Goal: Find specific page/section: Find specific page/section

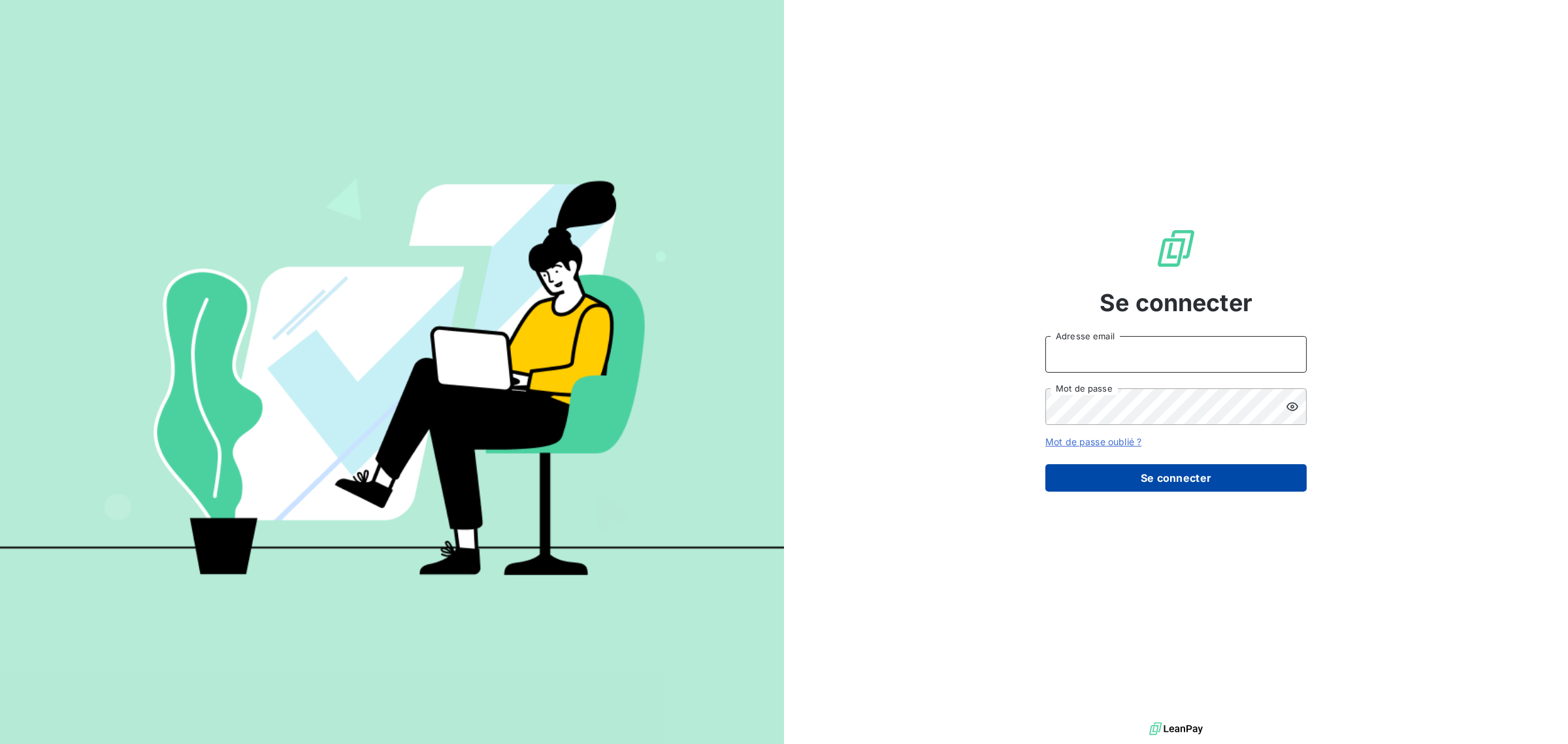
type input "[EMAIL_ADDRESS][DOMAIN_NAME]"
click at [1117, 474] on button "Se connecter" at bounding box center [1176, 477] width 261 height 27
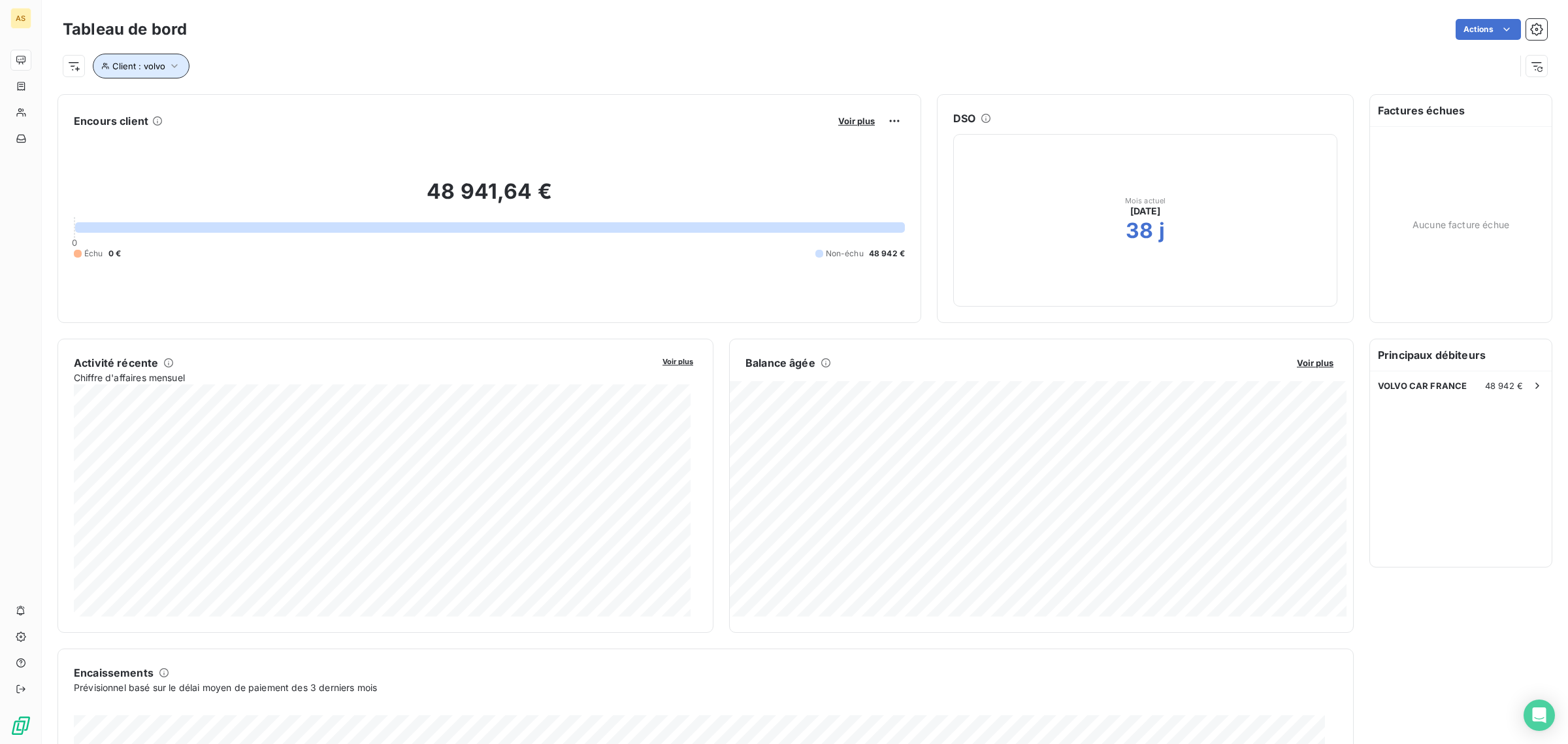
click at [165, 66] on button "Client : volvo" at bounding box center [140, 65] width 96 height 25
drag, startPoint x: 340, startPoint y: 98, endPoint x: 275, endPoint y: 98, distance: 65.0
click at [275, 98] on div "Client Contient like volvo" at bounding box center [280, 100] width 358 height 27
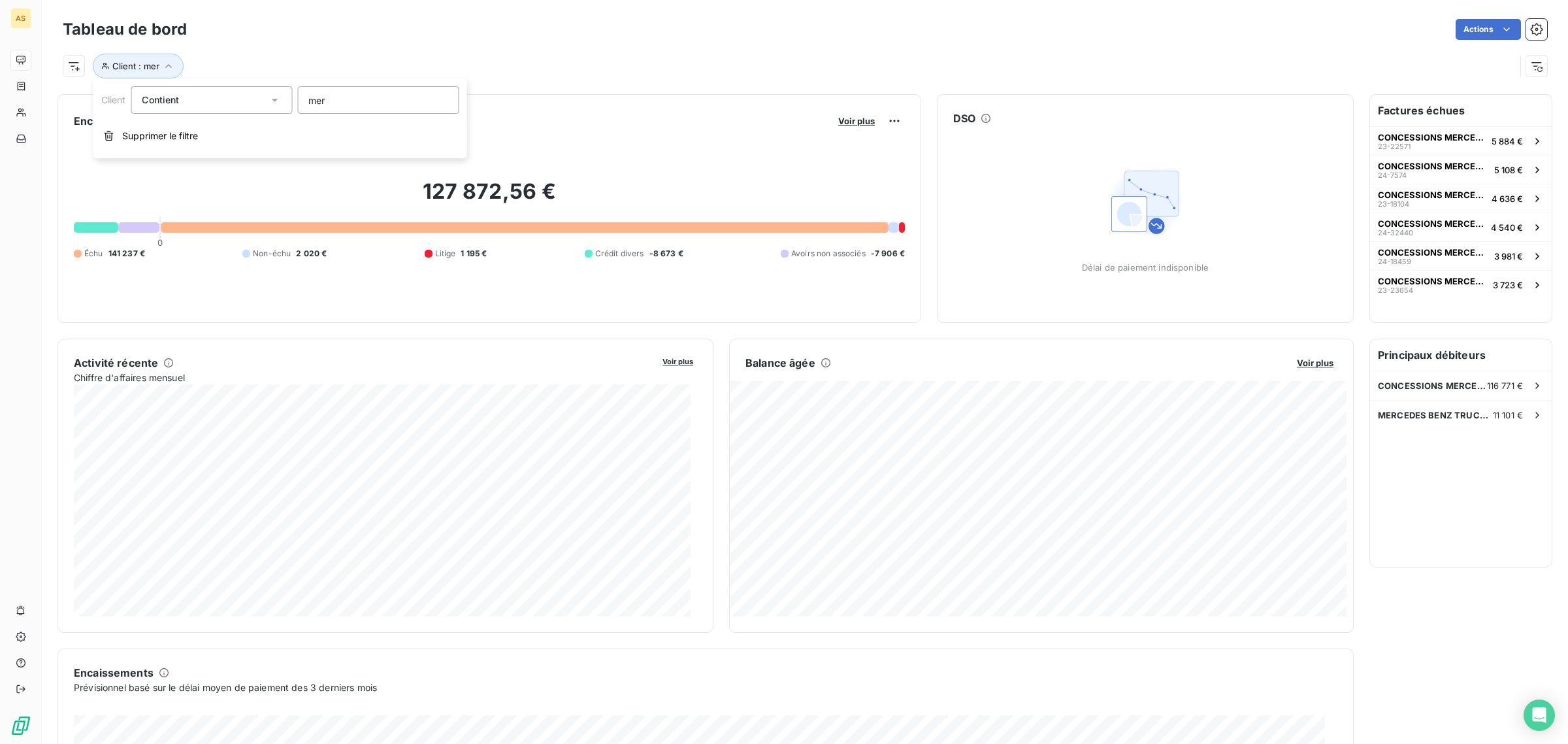
drag, startPoint x: 362, startPoint y: 101, endPoint x: 292, endPoint y: 100, distance: 70.0
click at [292, 100] on div "Client Contient mer" at bounding box center [280, 100] width 358 height 27
type input "m"
drag, startPoint x: 320, startPoint y: 107, endPoint x: 287, endPoint y: 106, distance: 33.0
click at [287, 106] on div "Client Contient m" at bounding box center [280, 100] width 358 height 27
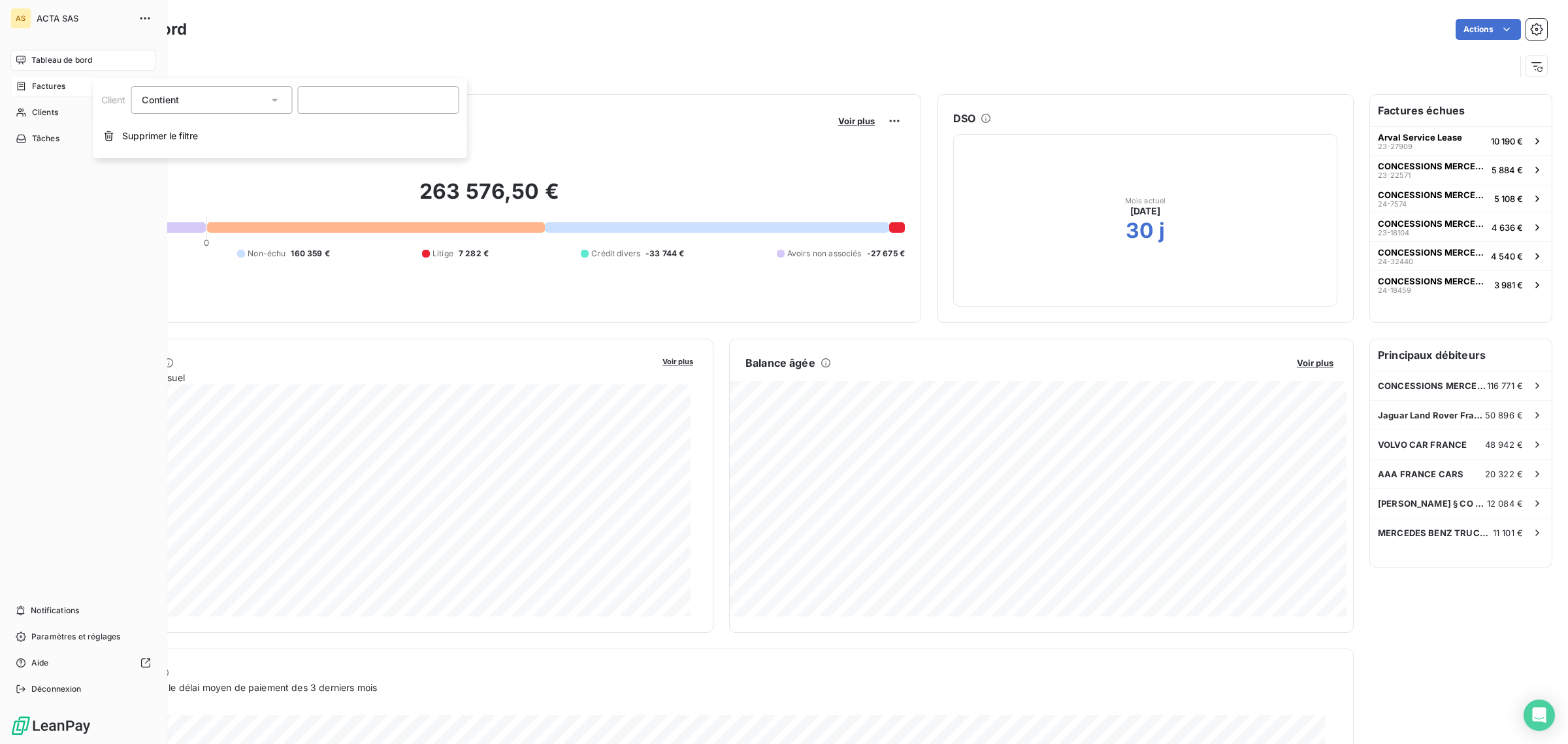
click at [28, 89] on div "Factures" at bounding box center [41, 86] width 49 height 12
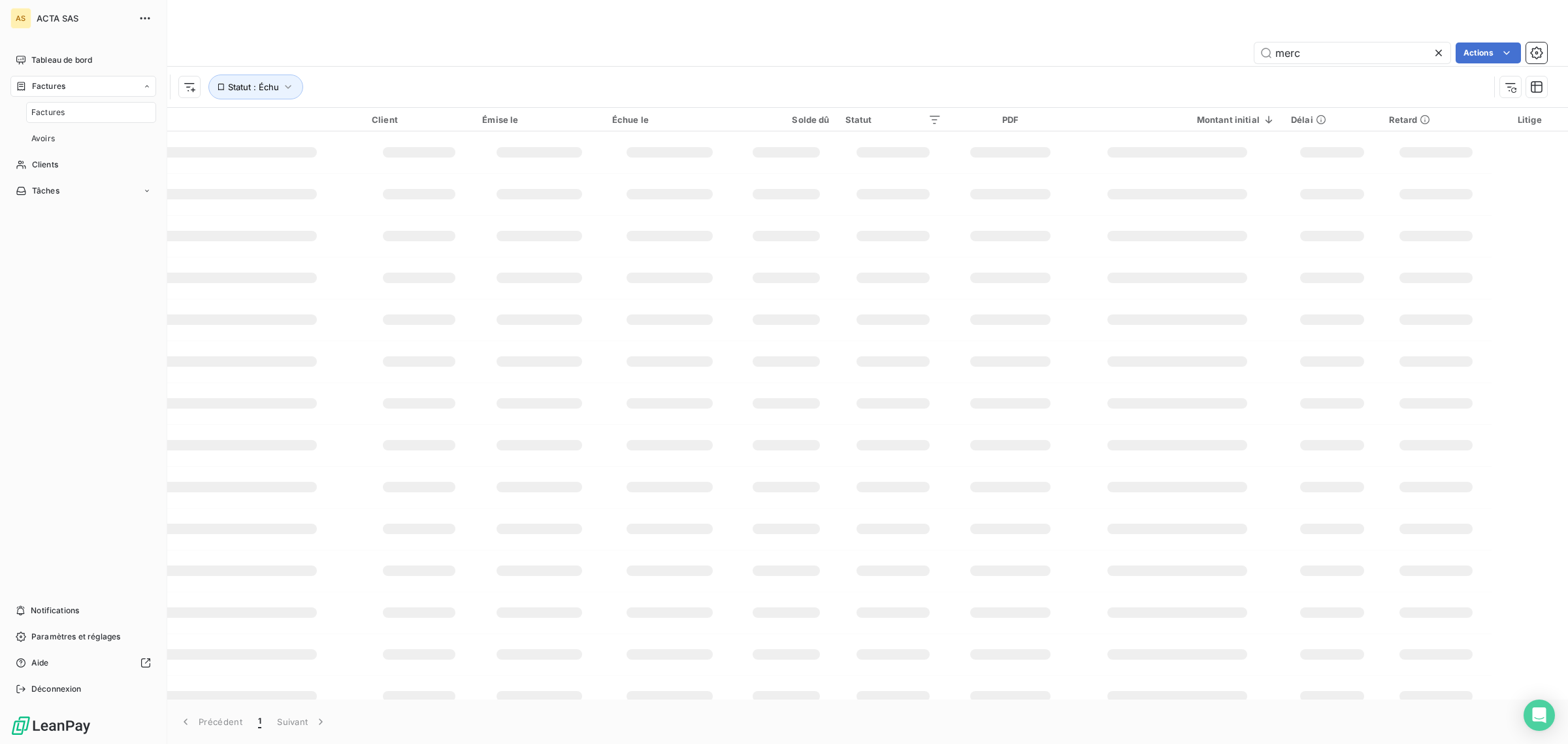
click at [60, 105] on div "Factures" at bounding box center [91, 112] width 130 height 21
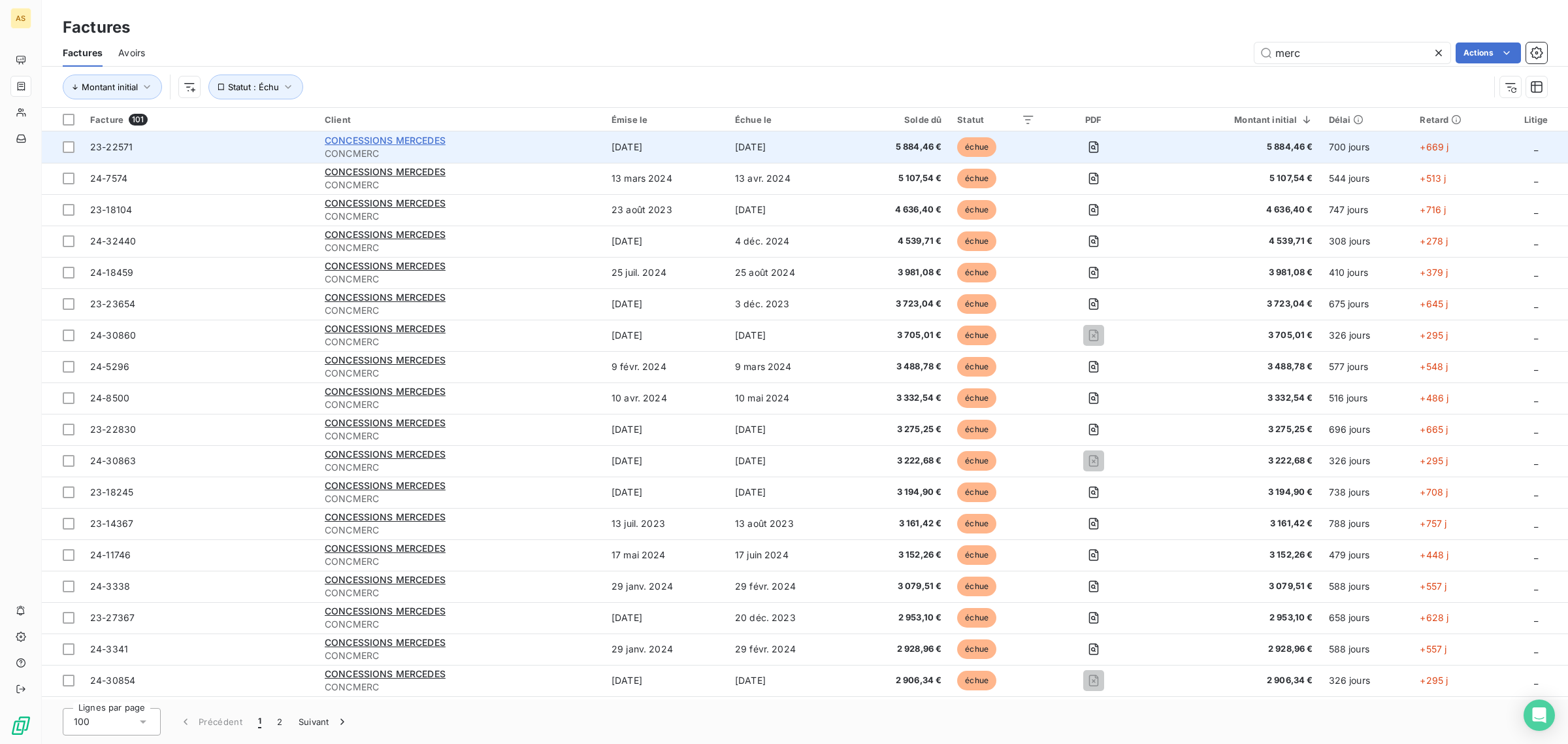
click at [406, 141] on span "CONCESSIONS MERCEDES" at bounding box center [385, 140] width 121 height 11
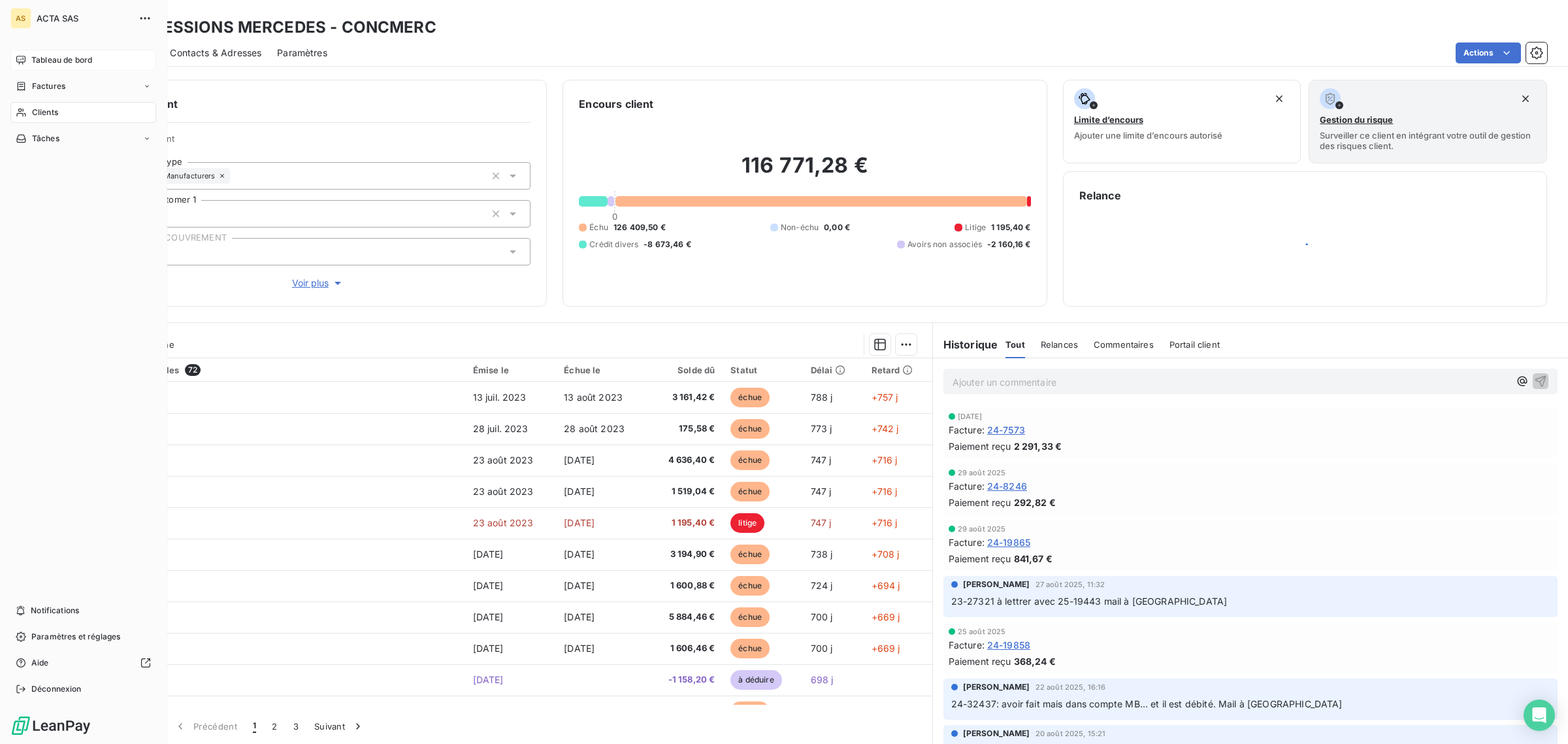
click at [42, 63] on span "Tableau de bord" at bounding box center [61, 60] width 61 height 12
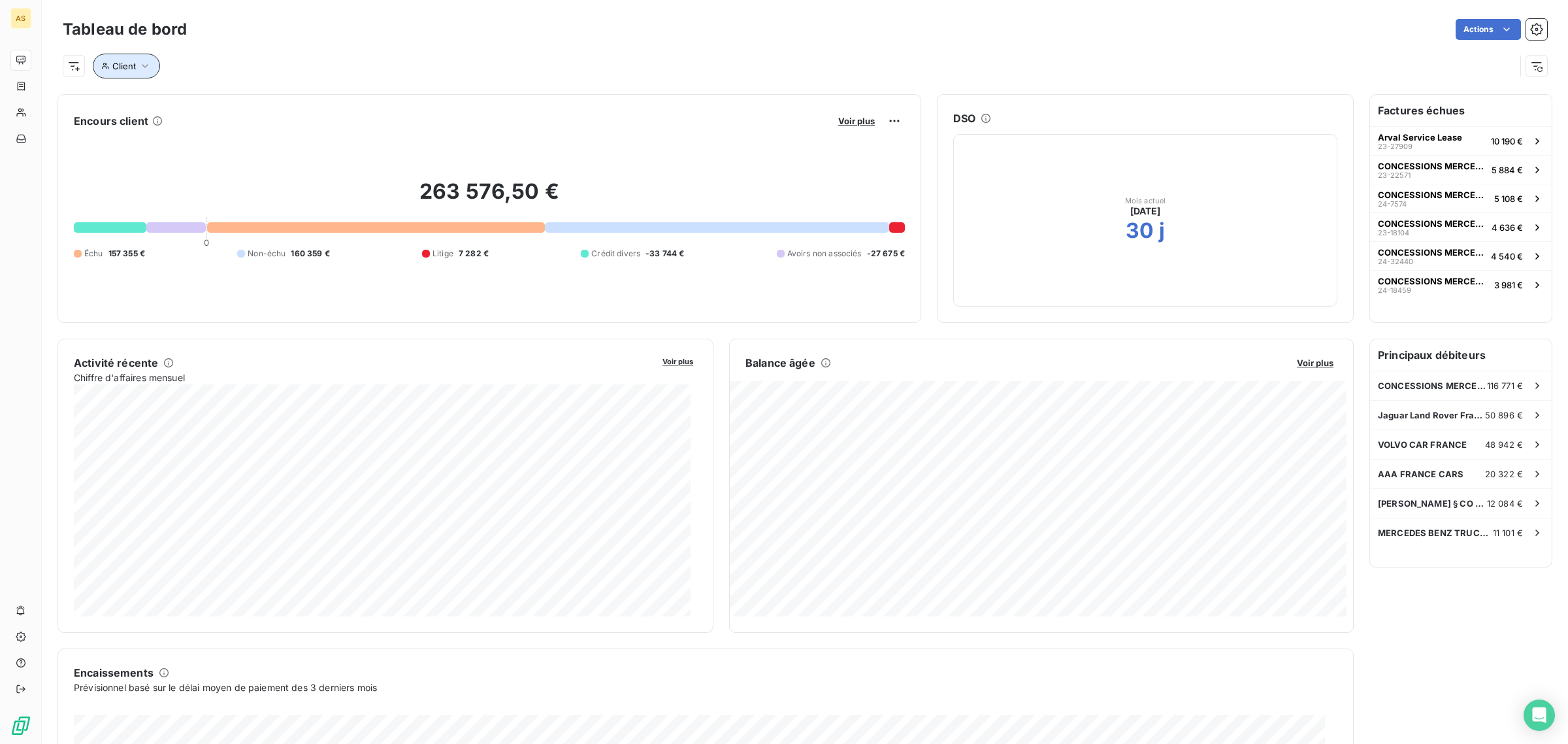
click at [141, 65] on icon "button" at bounding box center [145, 66] width 13 height 13
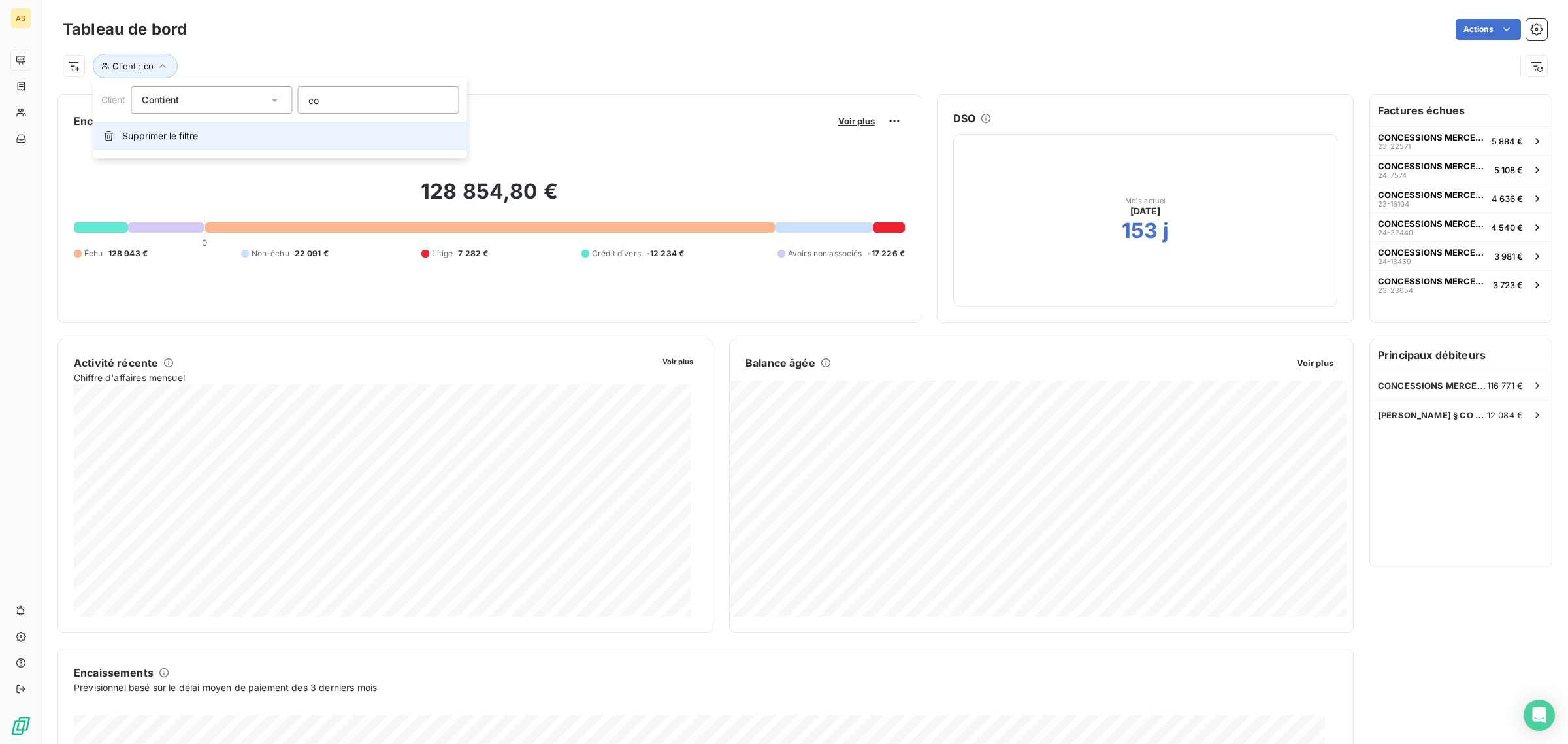
type input "co"
click at [456, 140] on button "Supprimer le filtre" at bounding box center [280, 136] width 373 height 29
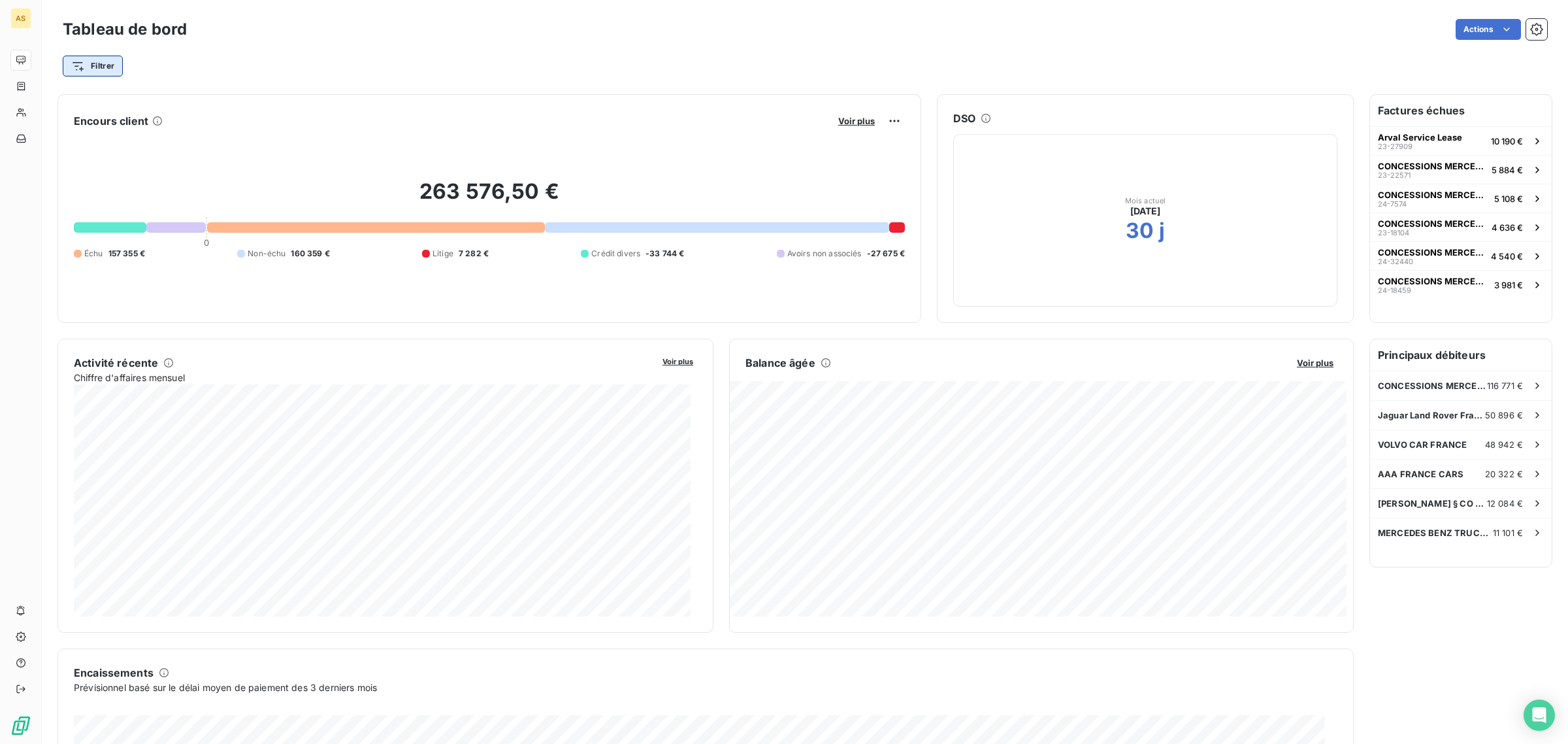
click at [108, 70] on html "AS Tableau de bord Actions Filtrer Encours client Voir plus 263 576,50 € 0 Échu…" at bounding box center [784, 372] width 1568 height 744
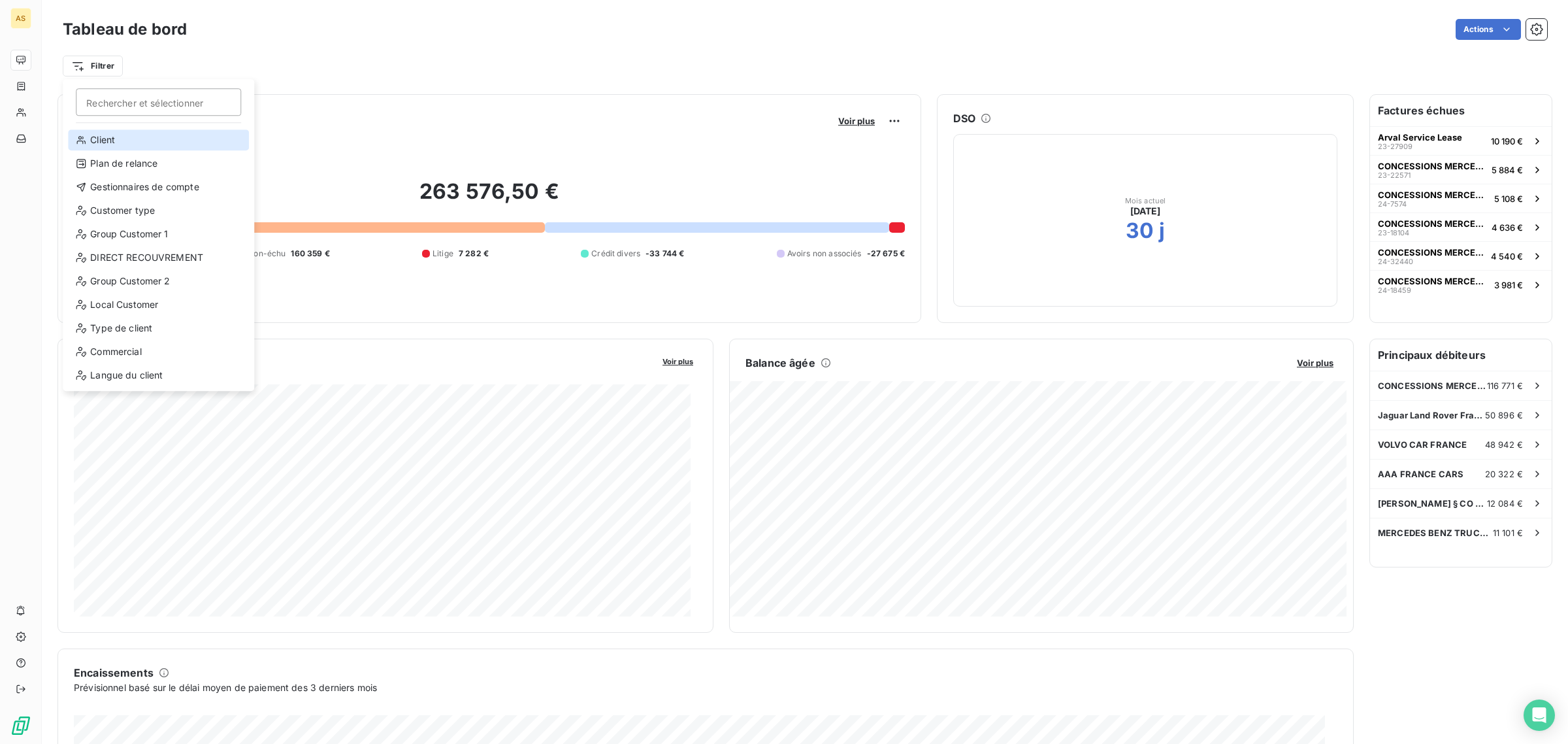
click at [98, 143] on div "Client" at bounding box center [158, 139] width 181 height 21
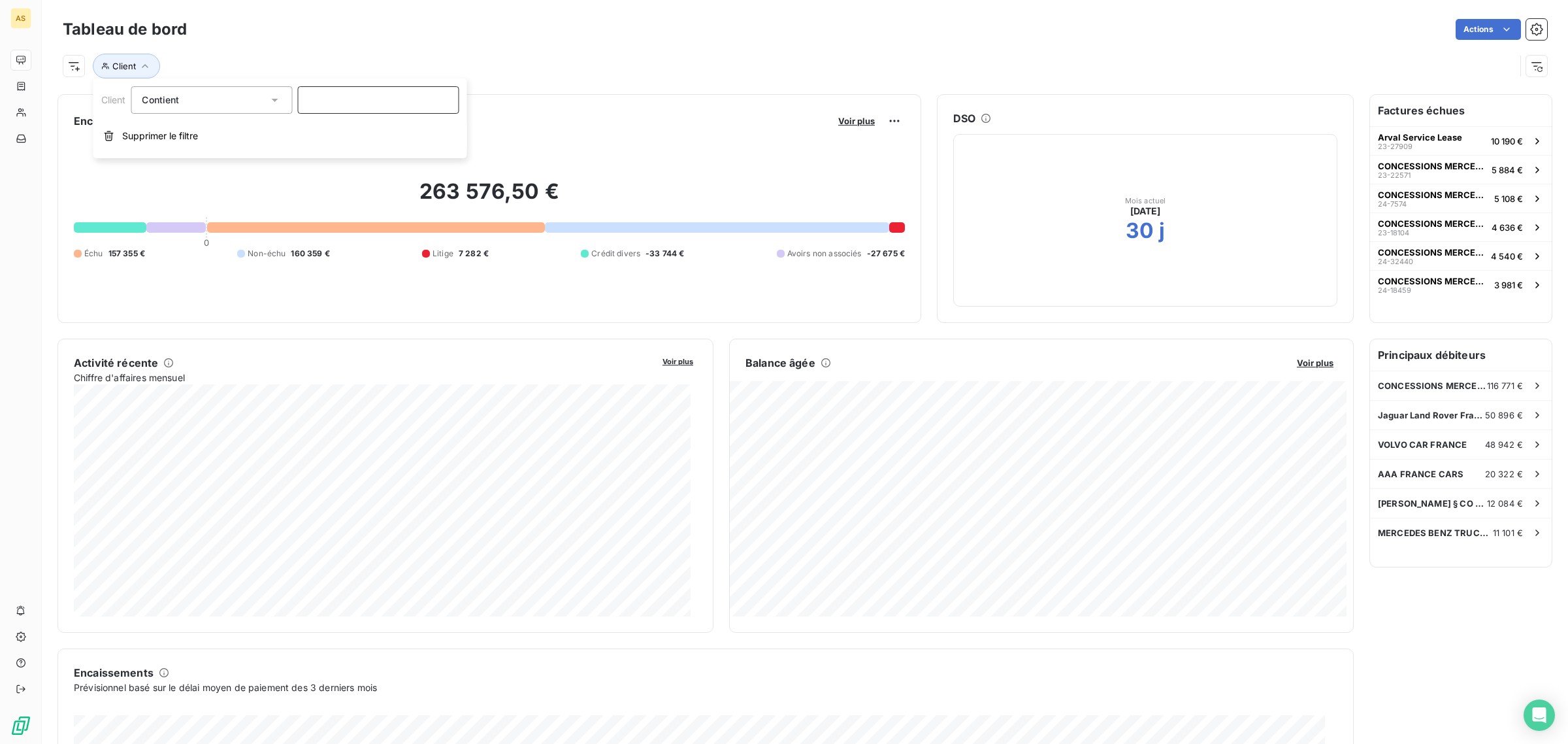
click at [351, 111] on input at bounding box center [377, 100] width 162 height 27
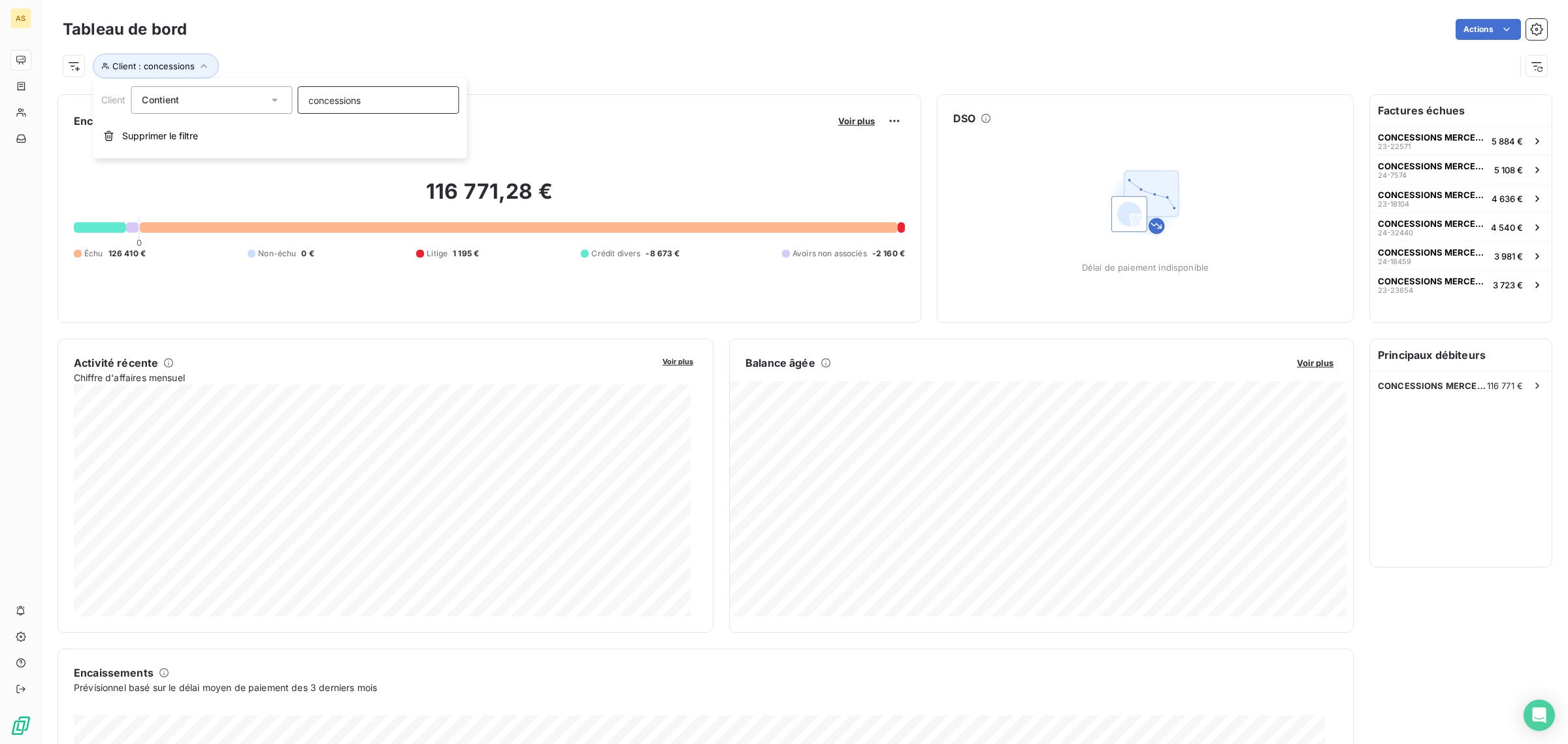
type input "concessions"
click at [632, 134] on div "116 771,28 € 0 Échu 126 410 € Non-échu 0 € Litige 1 195 € Crédit divers -8 673 …" at bounding box center [489, 219] width 831 height 175
click at [201, 67] on icon "button" at bounding box center [204, 65] width 6 height 4
drag, startPoint x: 370, startPoint y: 100, endPoint x: 276, endPoint y: 96, distance: 94.1
click at [276, 96] on div "Client Contient like concessions" at bounding box center [280, 100] width 358 height 27
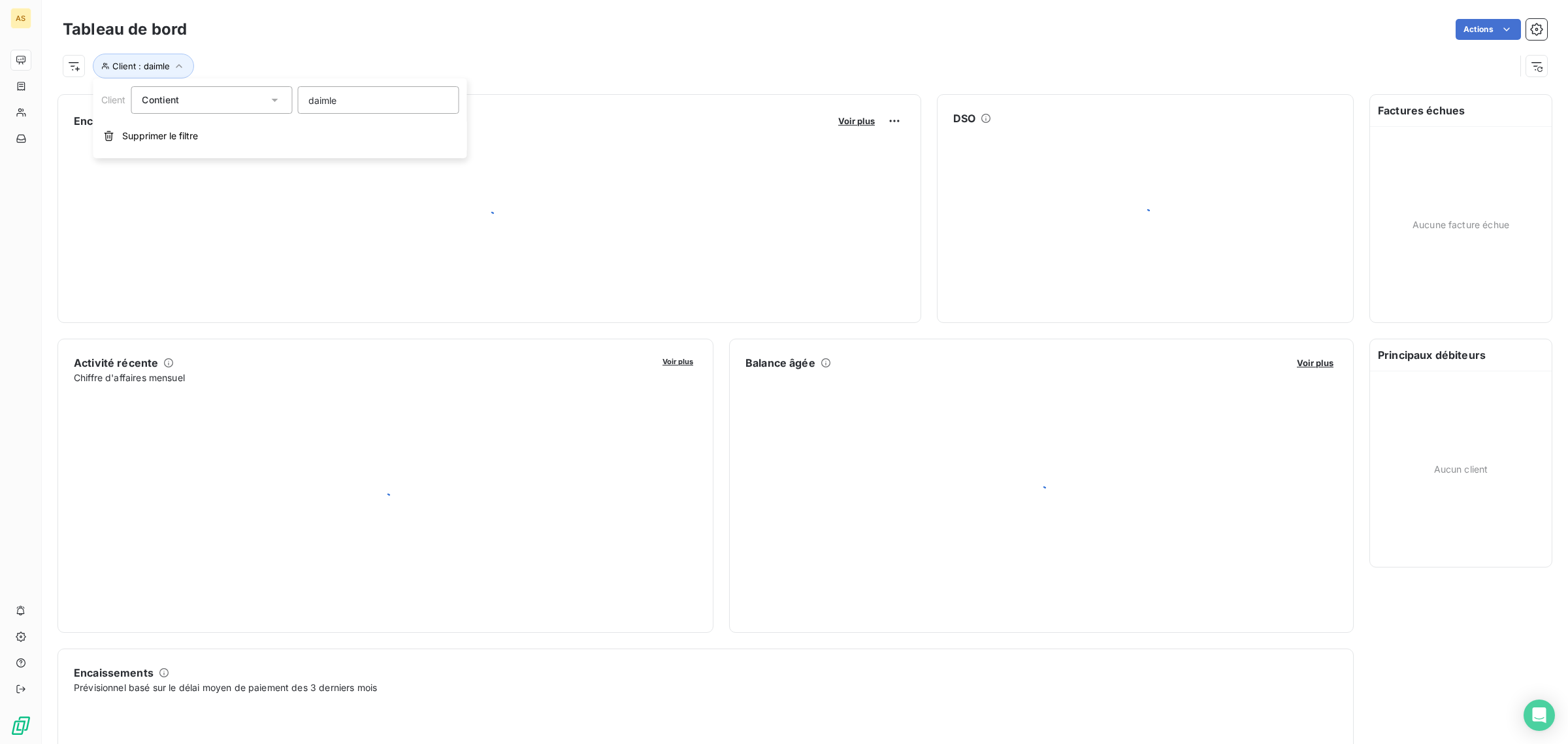
type input "daimler"
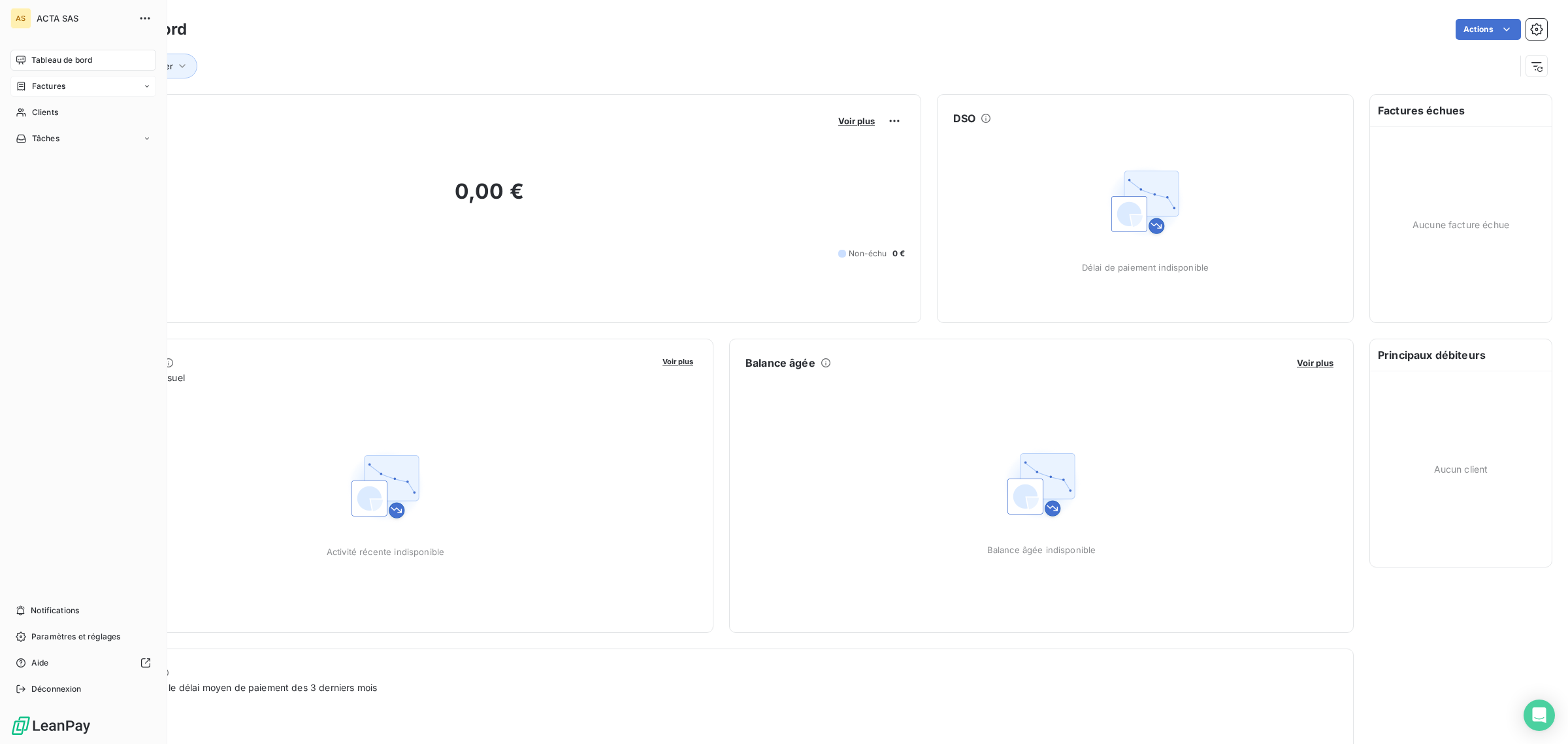
click at [41, 84] on span "Factures" at bounding box center [49, 86] width 33 height 12
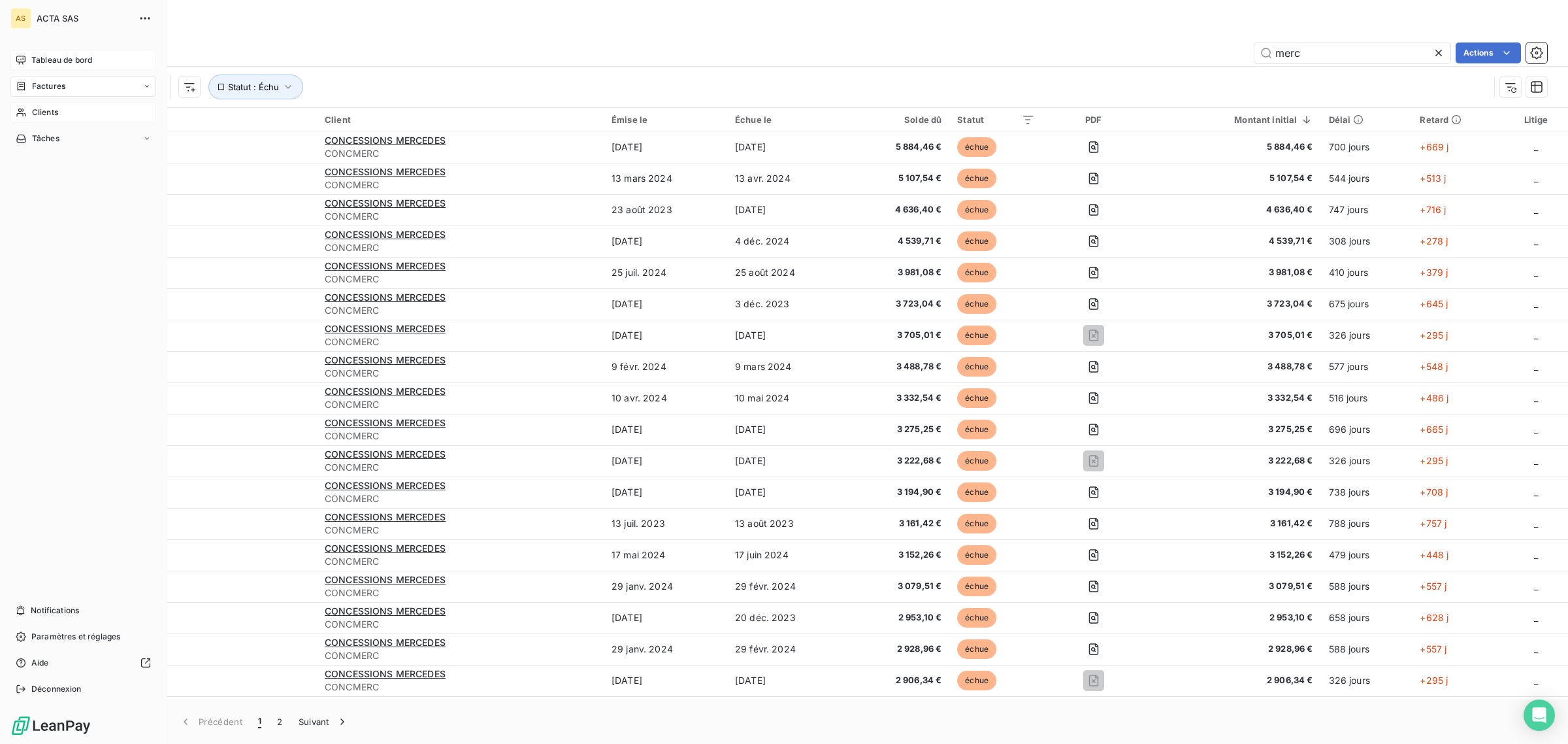
click at [25, 115] on icon at bounding box center [21, 112] width 9 height 9
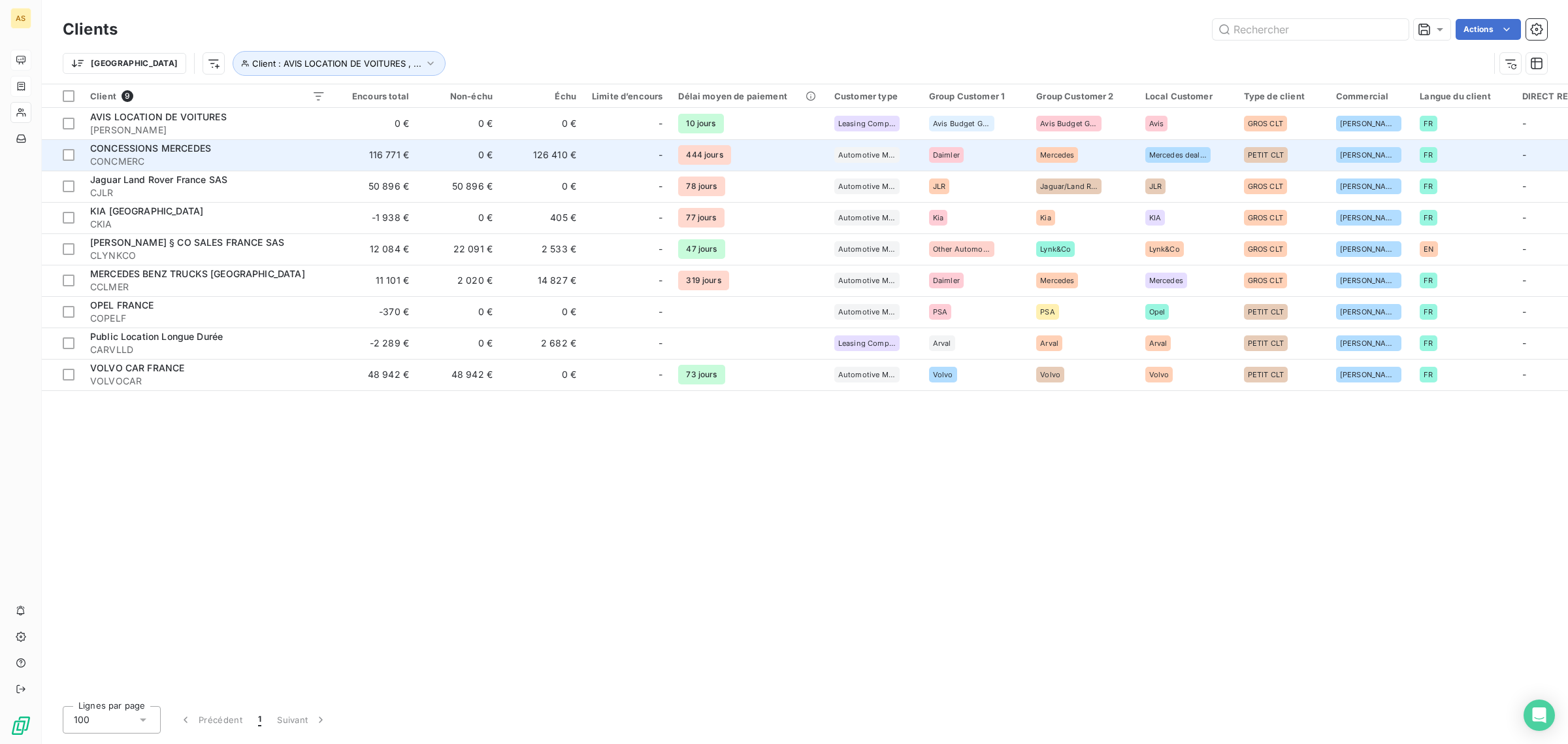
click at [126, 146] on span "CONCESSIONS MERCEDES" at bounding box center [151, 148] width 121 height 11
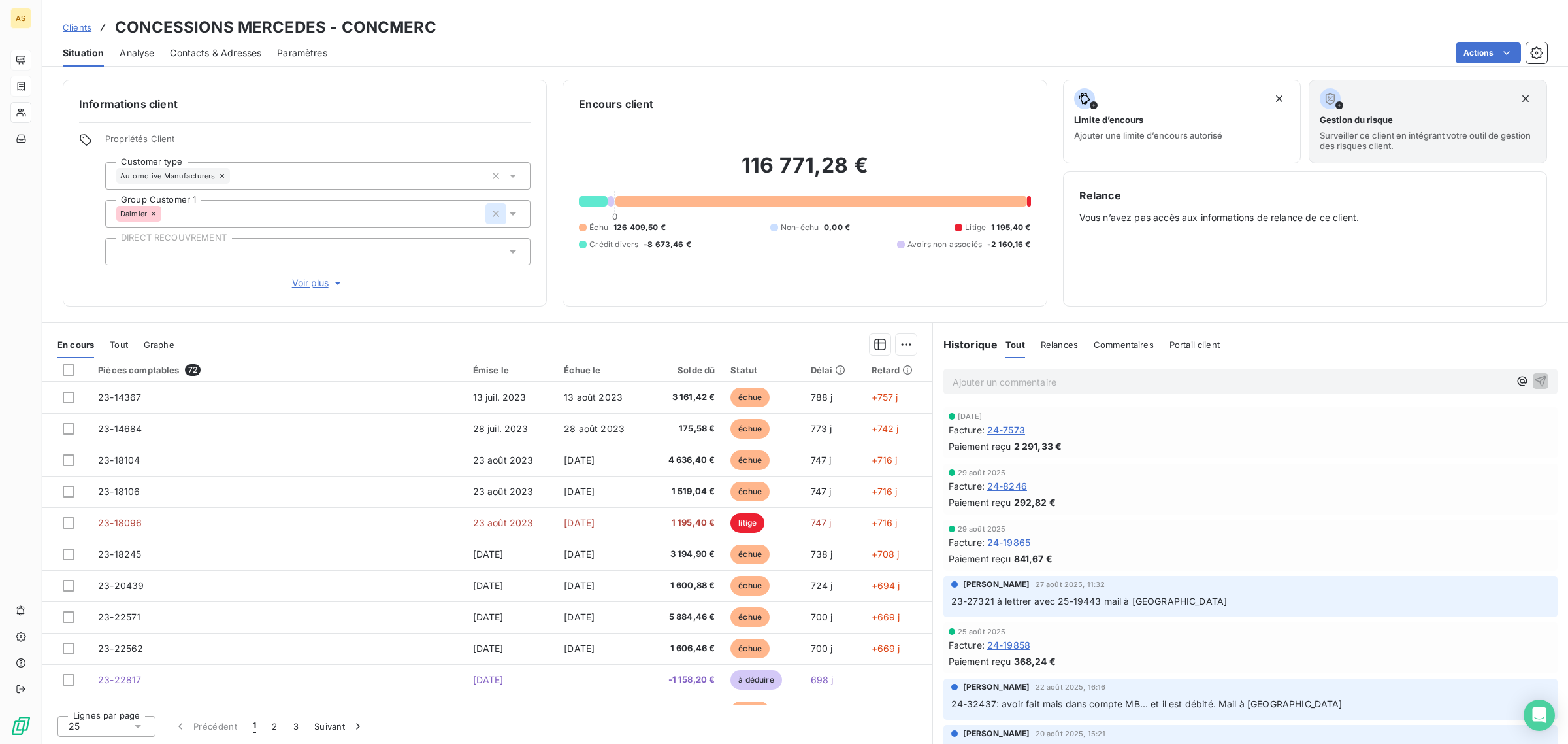
click at [496, 211] on icon "button" at bounding box center [495, 213] width 13 height 13
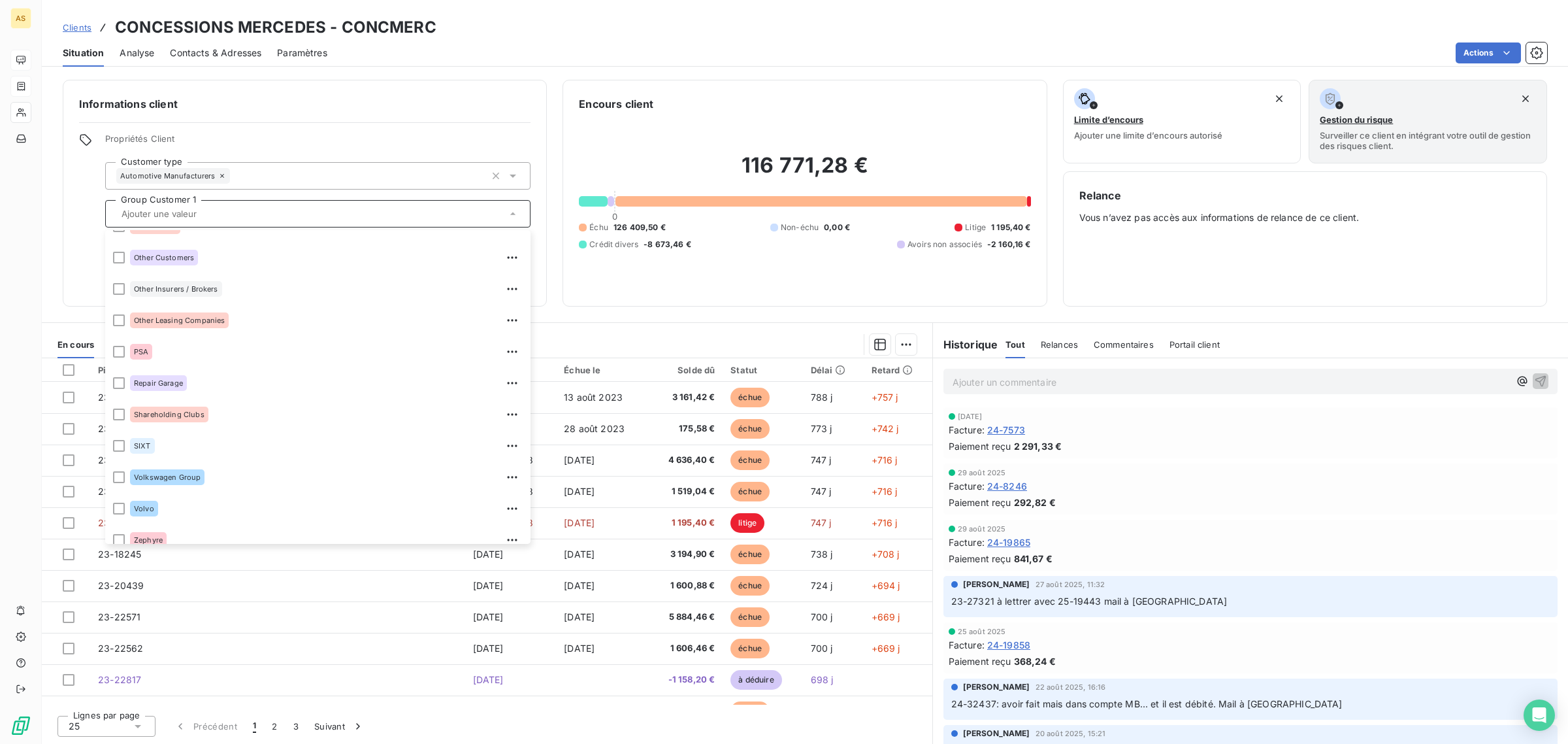
scroll to position [657, 0]
click at [514, 175] on icon at bounding box center [513, 176] width 6 height 3
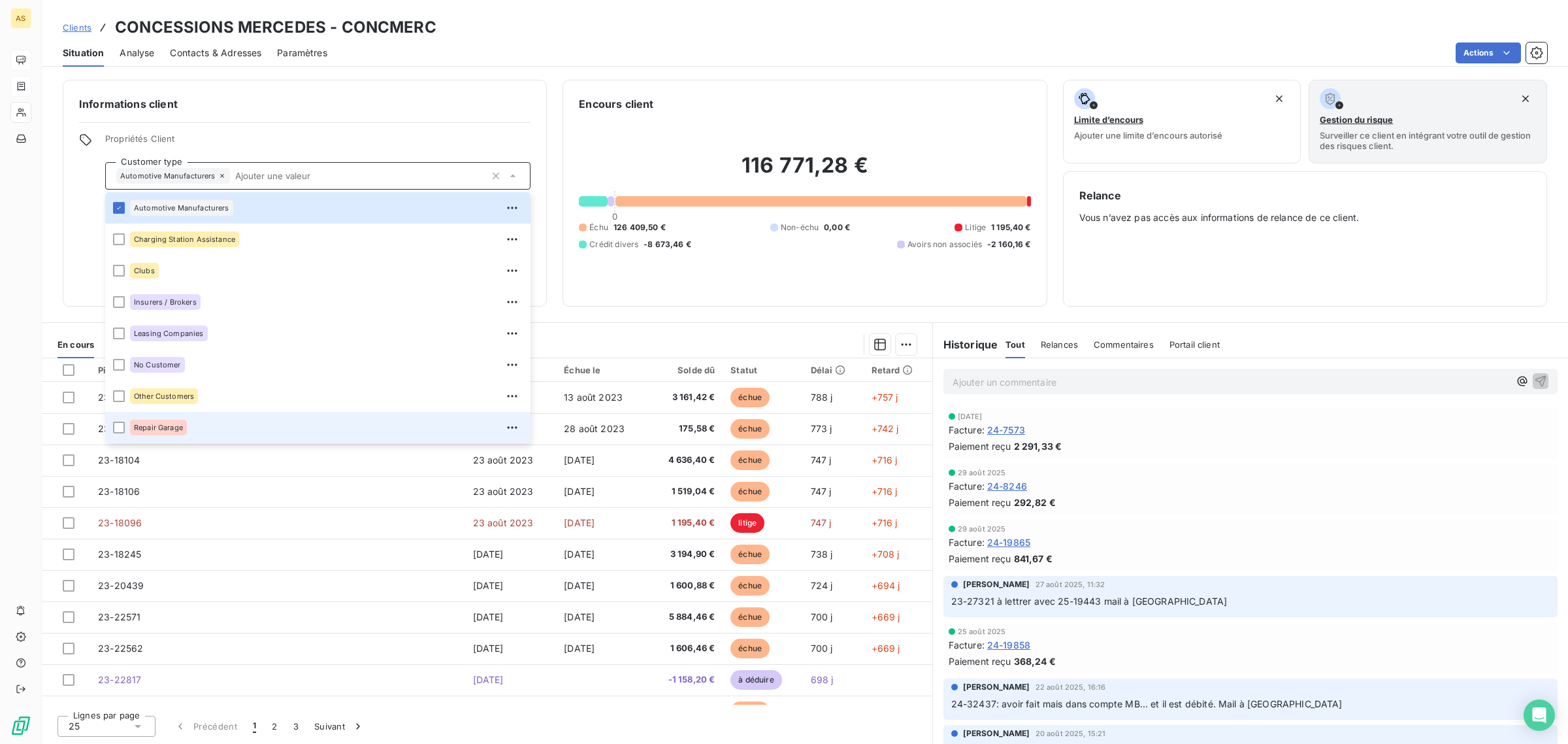
click at [167, 422] on div "Repair Garage" at bounding box center [158, 428] width 57 height 16
click at [218, 174] on icon at bounding box center [222, 176] width 8 height 8
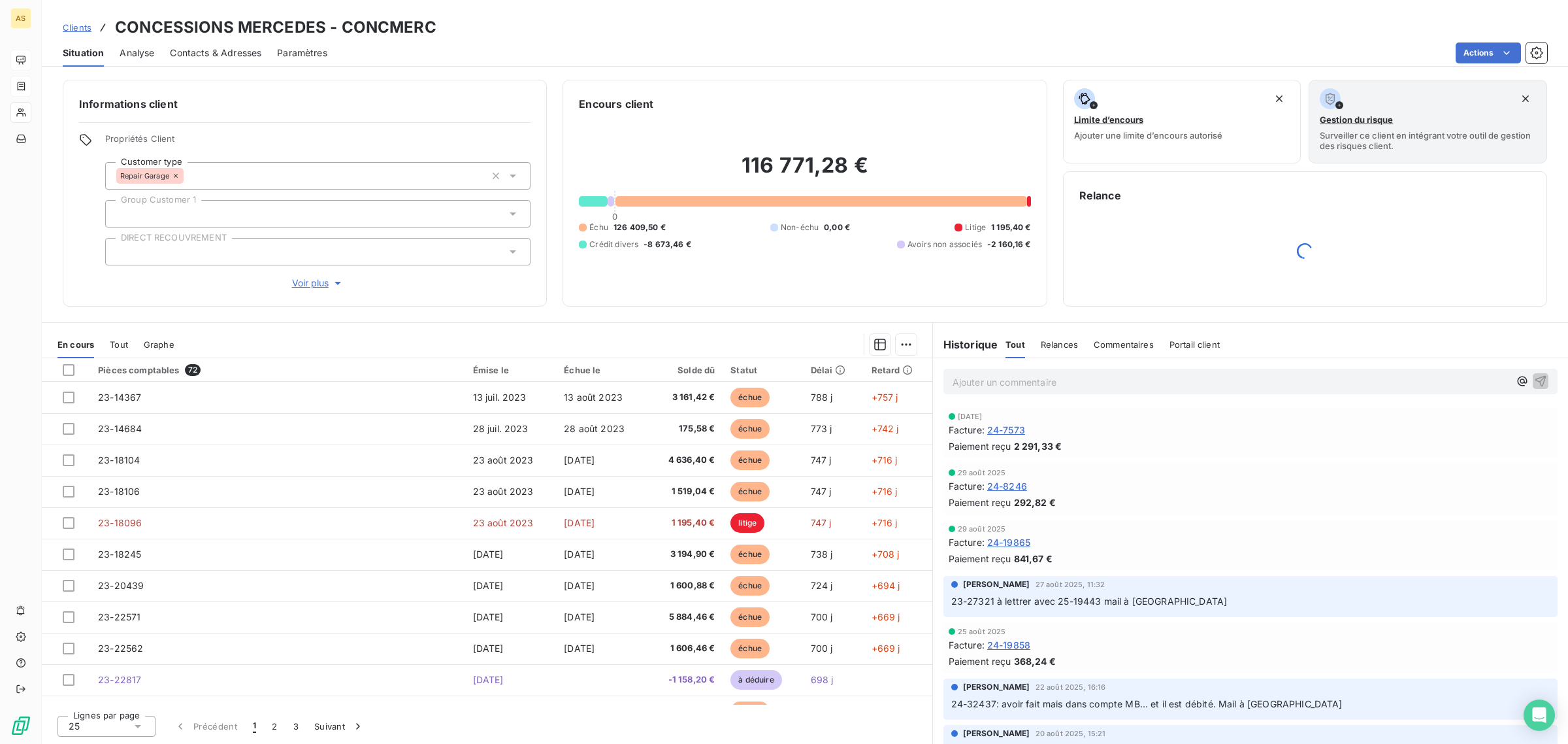
click at [256, 208] on div at bounding box center [318, 213] width 425 height 27
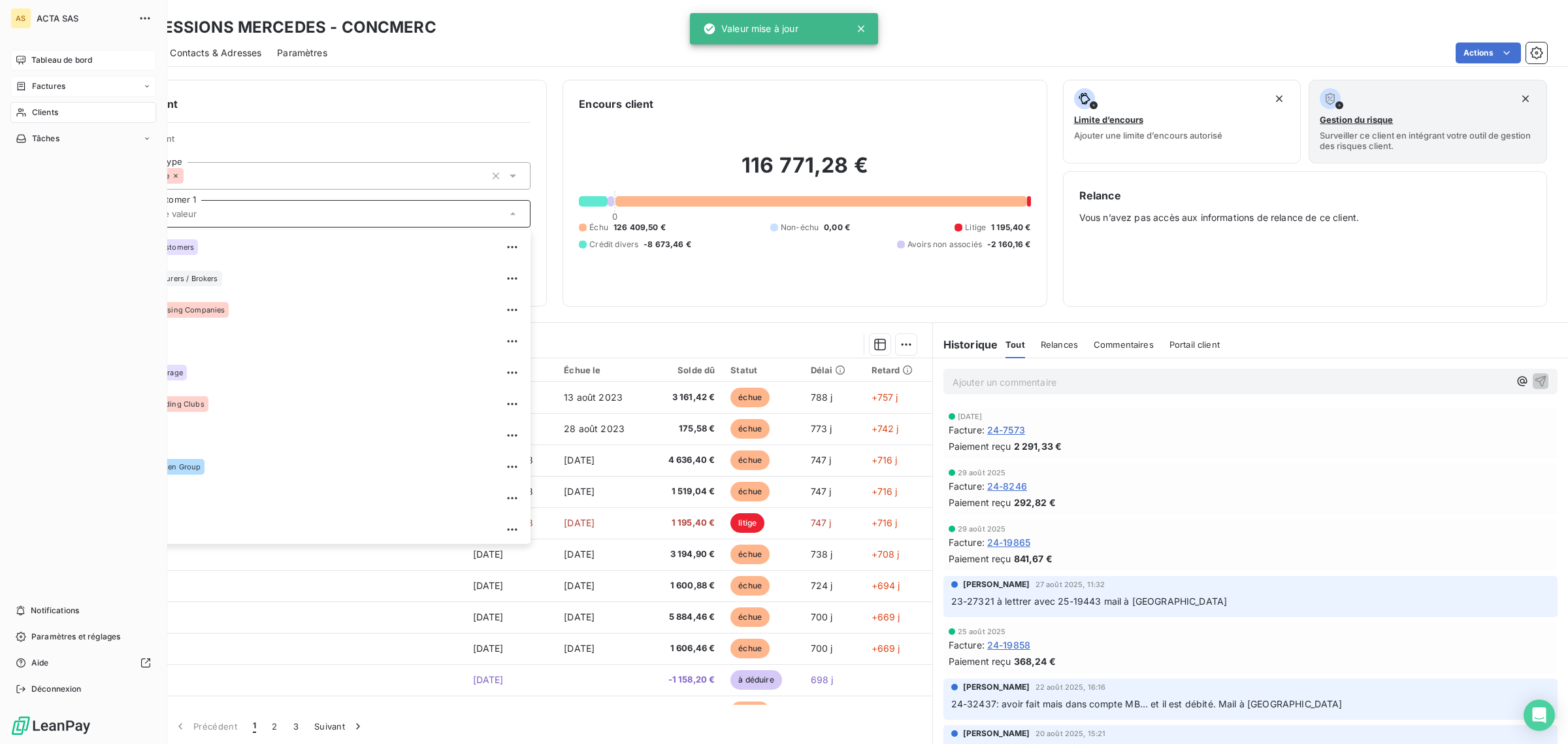
click at [21, 56] on icon at bounding box center [21, 60] width 10 height 10
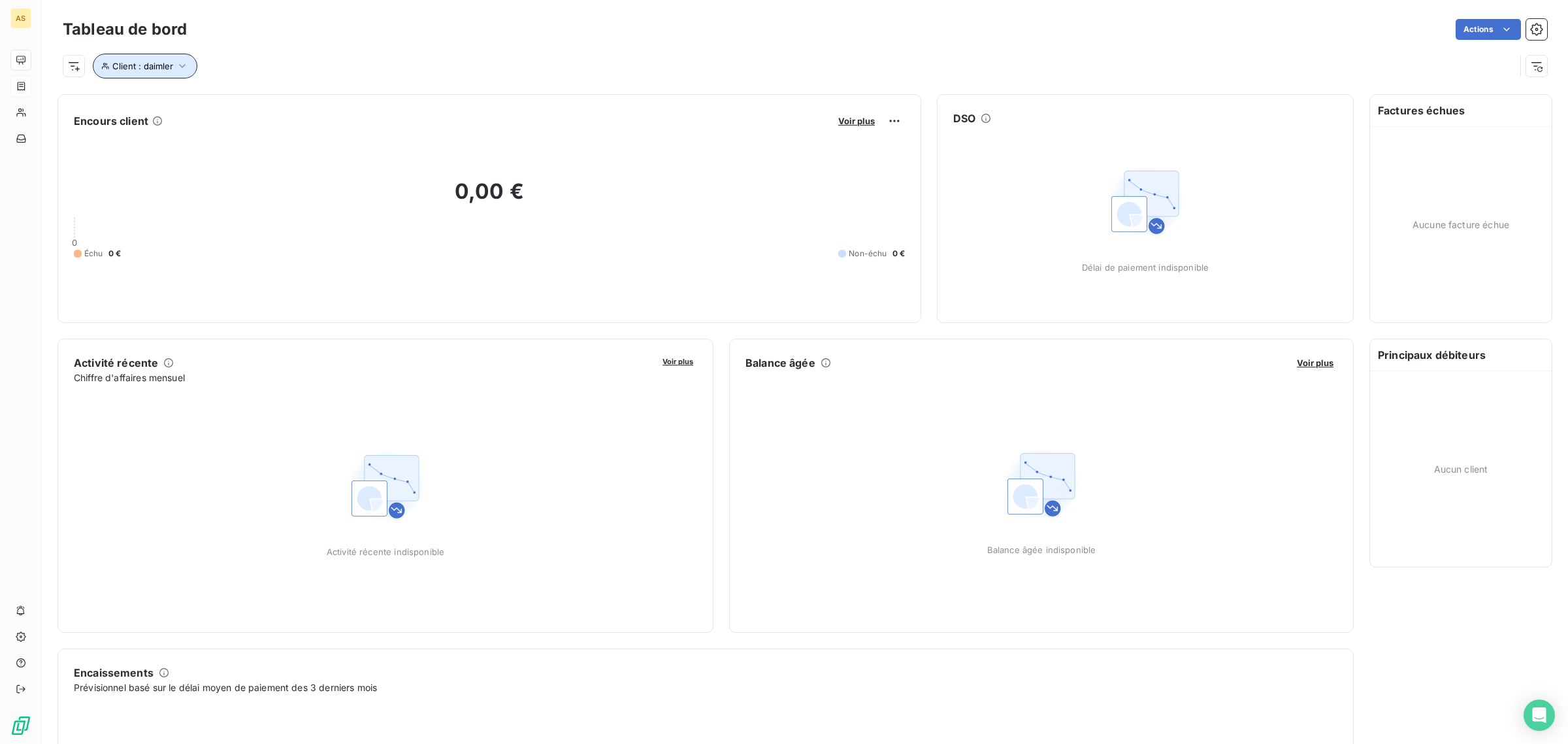
click at [166, 66] on span "Client : daimler" at bounding box center [143, 65] width 61 height 10
drag, startPoint x: 398, startPoint y: 110, endPoint x: 238, endPoint y: 108, distance: 160.0
click at [238, 108] on div "Client Contient like daimler" at bounding box center [280, 100] width 358 height 27
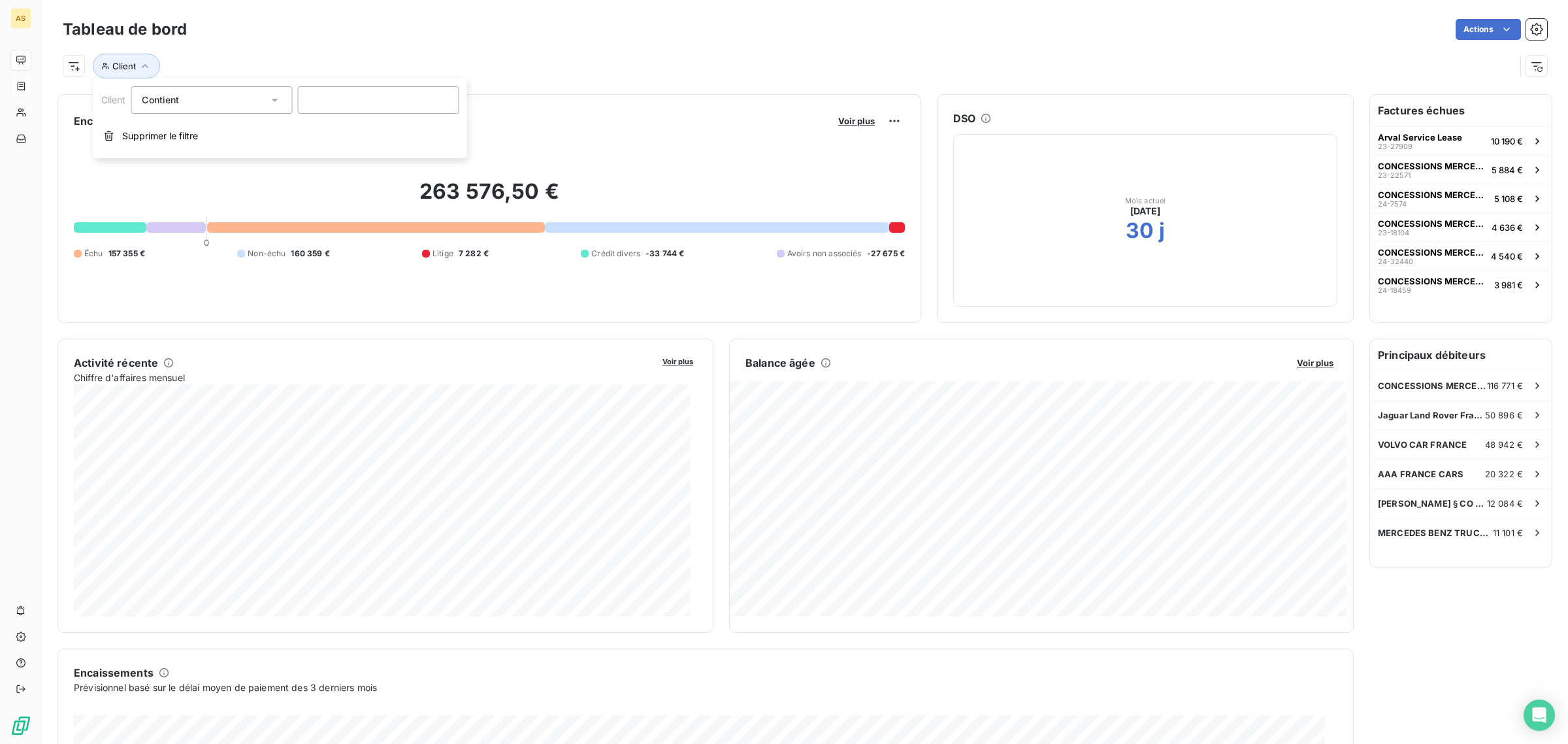
click at [342, 103] on input at bounding box center [377, 100] width 162 height 27
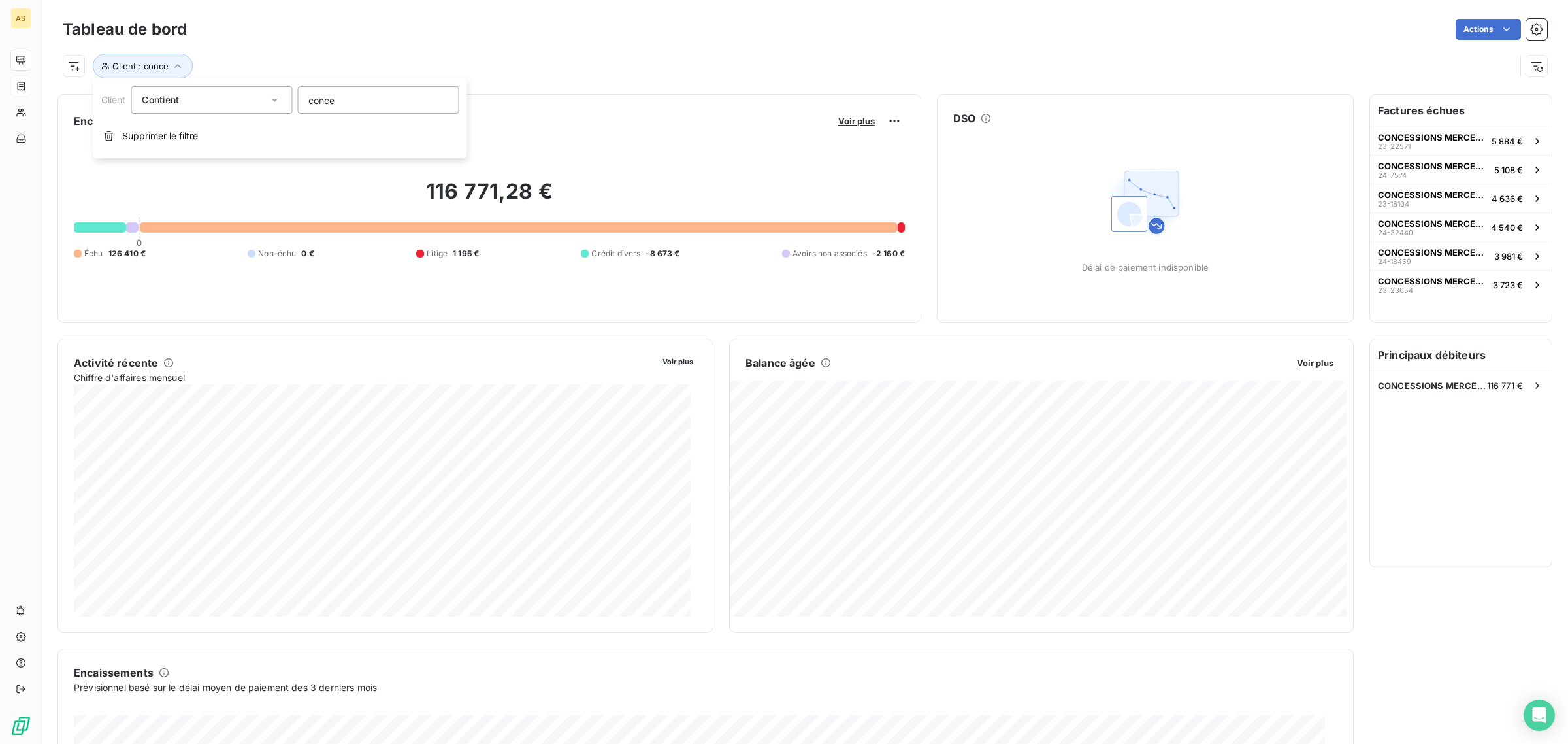
type input "conce"
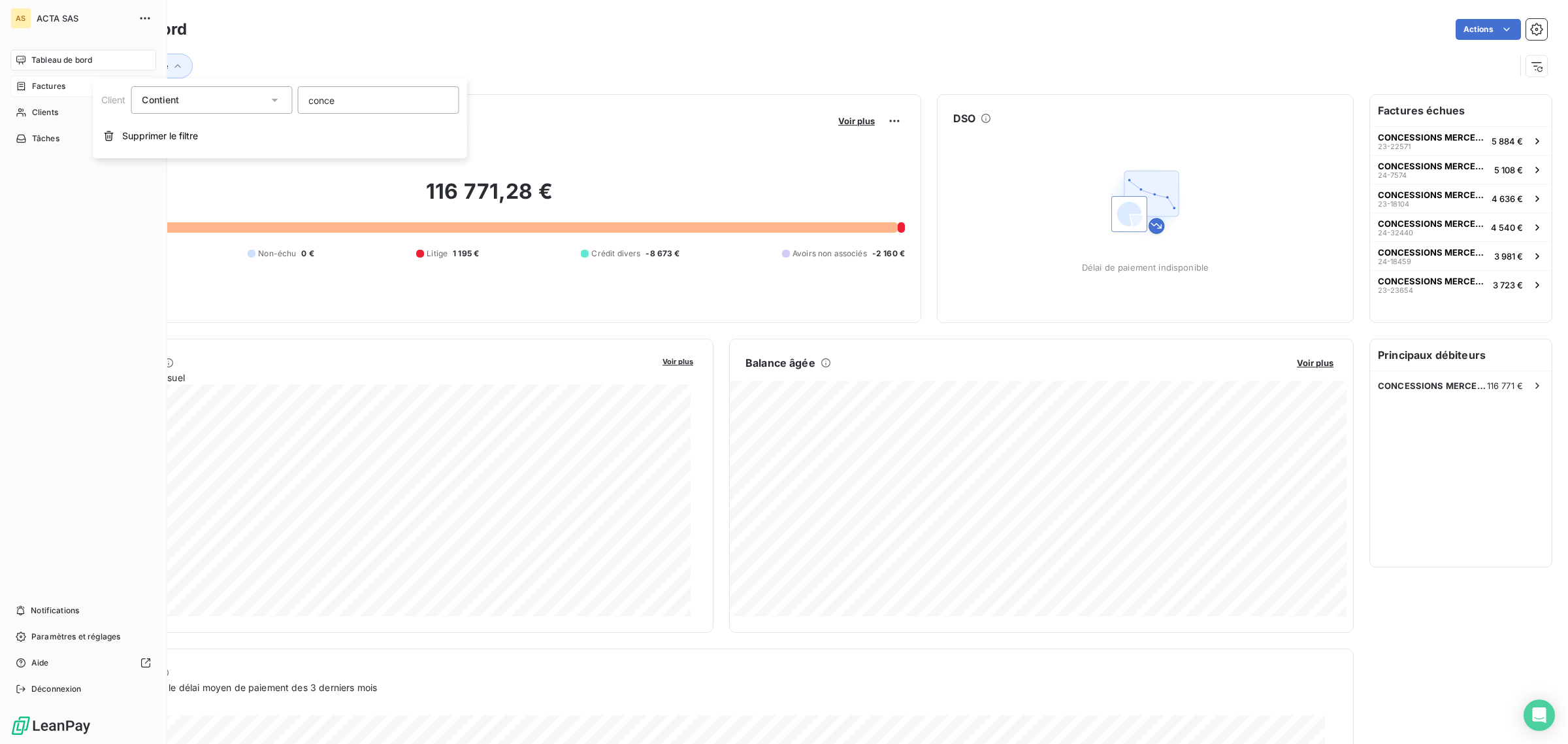
click at [23, 77] on div "Factures" at bounding box center [83, 86] width 146 height 21
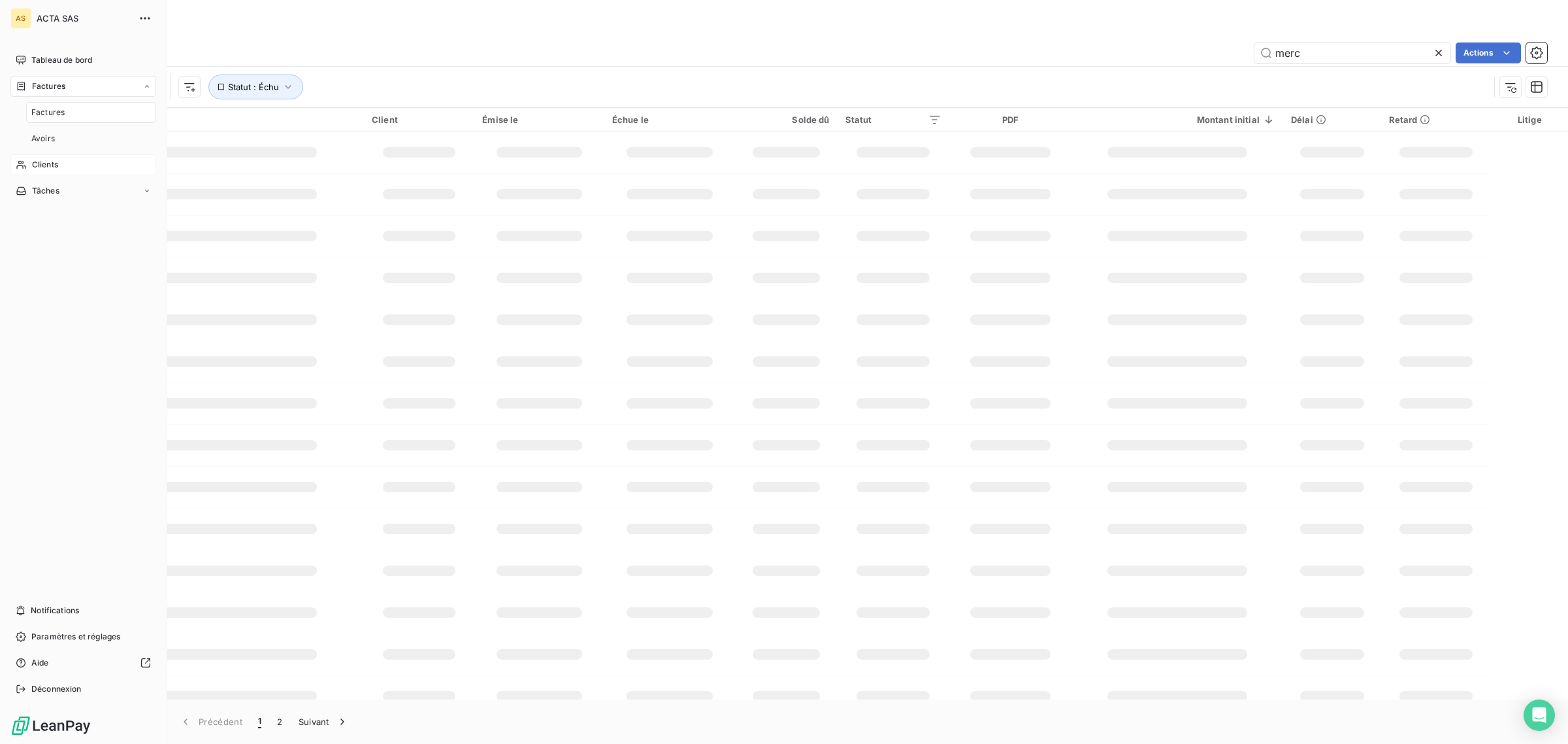
click at [45, 163] on span "Clients" at bounding box center [45, 164] width 26 height 12
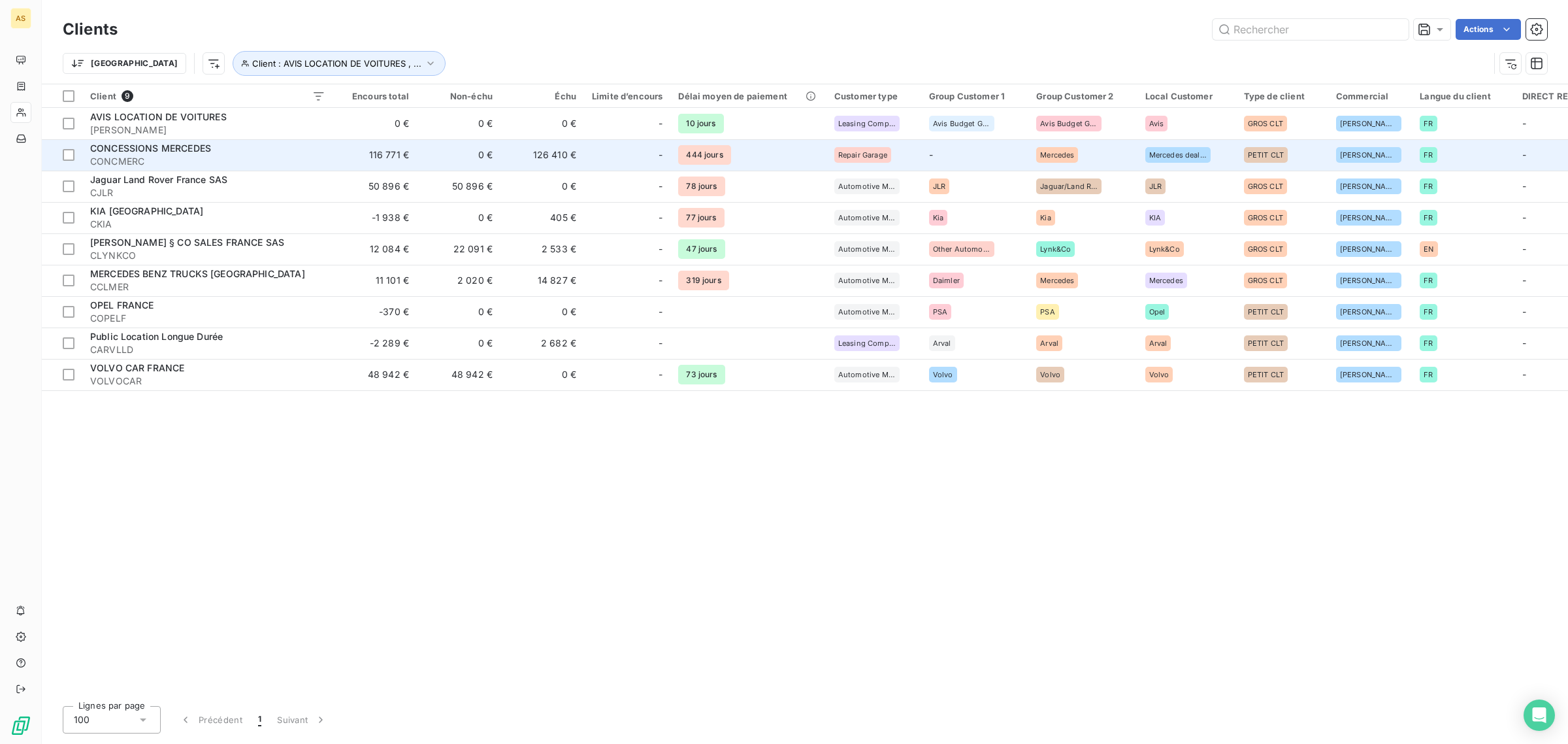
click at [136, 149] on span "CONCESSIONS MERCEDES" at bounding box center [151, 148] width 121 height 11
click at [154, 151] on span "CONCESSIONS MERCEDES" at bounding box center [151, 148] width 121 height 11
